Goal: Information Seeking & Learning: Find contact information

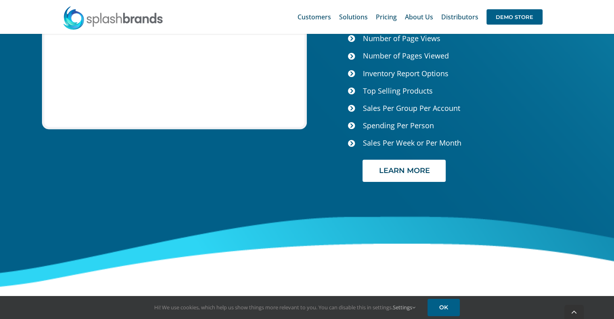
scroll to position [3351, 0]
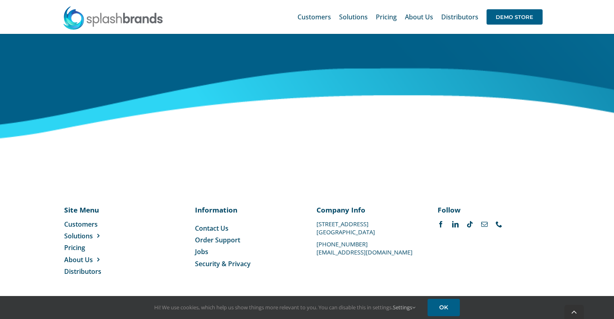
click at [217, 226] on span "Contact Us" at bounding box center [211, 228] width 33 height 9
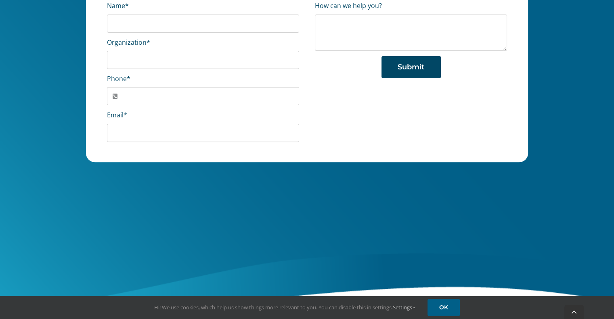
scroll to position [424, 0]
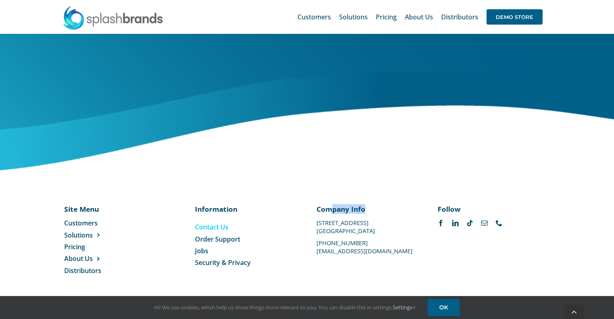
drag, startPoint x: 394, startPoint y: 253, endPoint x: 331, endPoint y: 255, distance: 63.4
click at [331, 255] on div "Site Menu Toggle Navigation Customers Solutions Stores New Hire Kits Manufactur…" at bounding box center [306, 239] width 485 height 71
click at [327, 255] on div "Site Menu Toggle Navigation Customers Solutions Stores New Hire Kits Manufactur…" at bounding box center [306, 239] width 485 height 71
drag, startPoint x: 315, startPoint y: 251, endPoint x: 331, endPoint y: 252, distance: 16.2
click at [331, 252] on div "Company Info 1100 Valwood Parkway #114 Carrollton, TX 75006 469-501-2888 suppor…" at bounding box center [367, 228] width 121 height 49
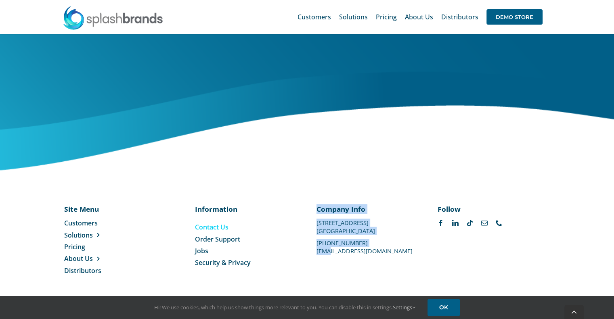
click at [331, 251] on p "[EMAIL_ADDRESS][DOMAIN_NAME]" at bounding box center [367, 251] width 103 height 0
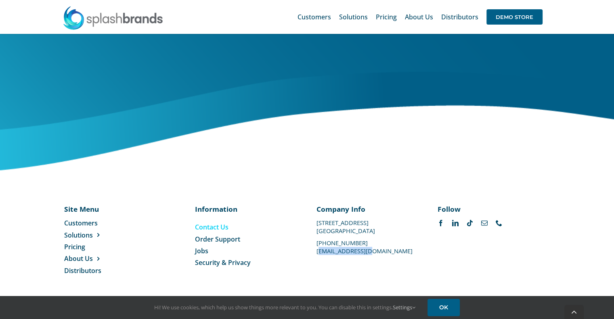
drag, startPoint x: 318, startPoint y: 252, endPoint x: 368, endPoint y: 253, distance: 50.9
click at [368, 251] on p "[EMAIL_ADDRESS][DOMAIN_NAME]" at bounding box center [367, 251] width 103 height 0
click at [387, 251] on p "[EMAIL_ADDRESS][DOMAIN_NAME]" at bounding box center [367, 251] width 103 height 0
drag, startPoint x: 393, startPoint y: 251, endPoint x: 317, endPoint y: 253, distance: 76.3
click at [317, 251] on p "[EMAIL_ADDRESS][DOMAIN_NAME]" at bounding box center [367, 251] width 103 height 0
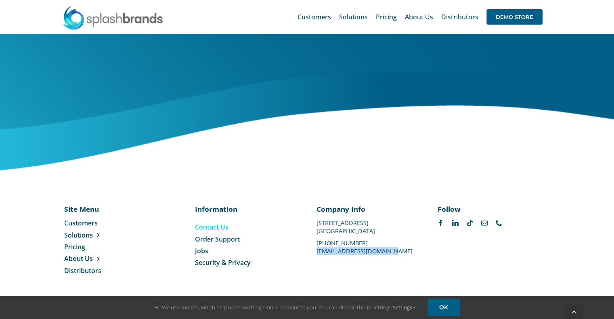
copy p "[EMAIL_ADDRESS][DOMAIN_NAME]"
